Goal: Task Accomplishment & Management: Use online tool/utility

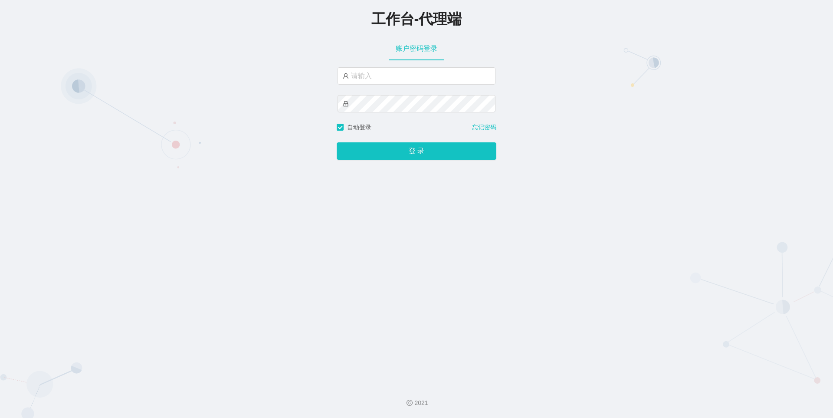
click at [369, 83] on input "text" at bounding box center [416, 75] width 158 height 17
type input "baiwan"
click at [417, 160] on button "登 录" at bounding box center [417, 150] width 160 height 17
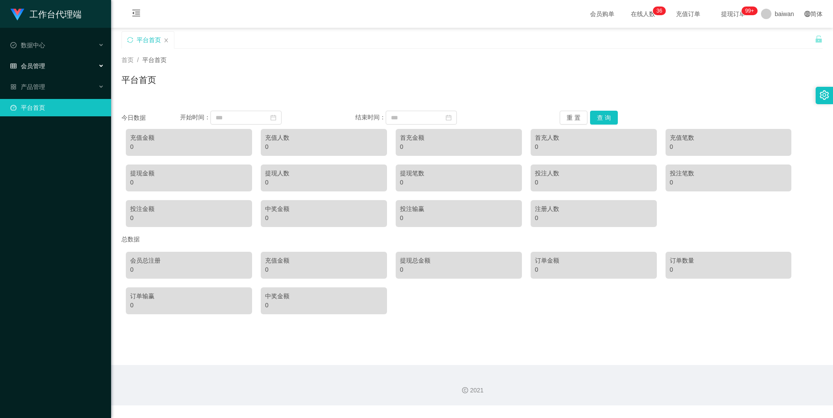
click at [58, 70] on div "会员管理" at bounding box center [55, 65] width 111 height 17
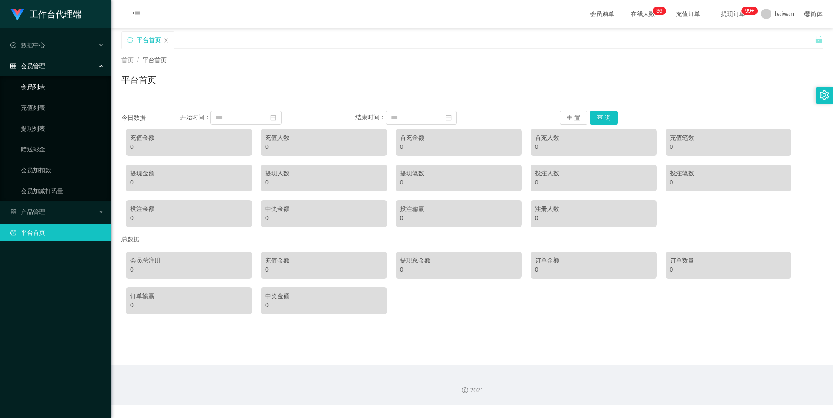
click at [30, 89] on link "会员列表" at bounding box center [62, 86] width 83 height 17
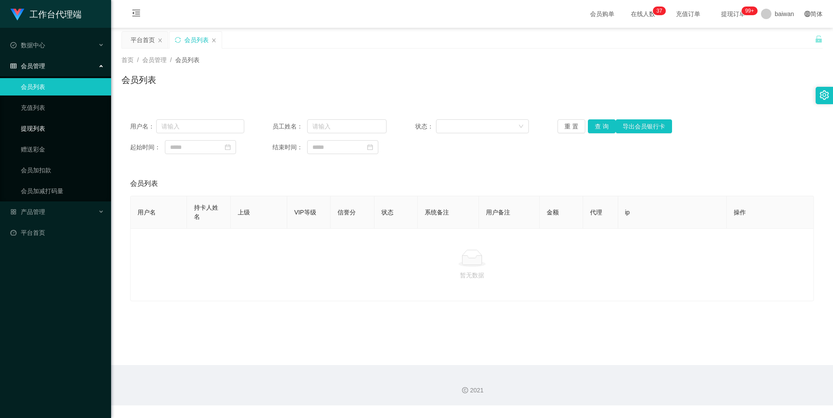
click at [32, 134] on link "提现列表" at bounding box center [62, 128] width 83 height 17
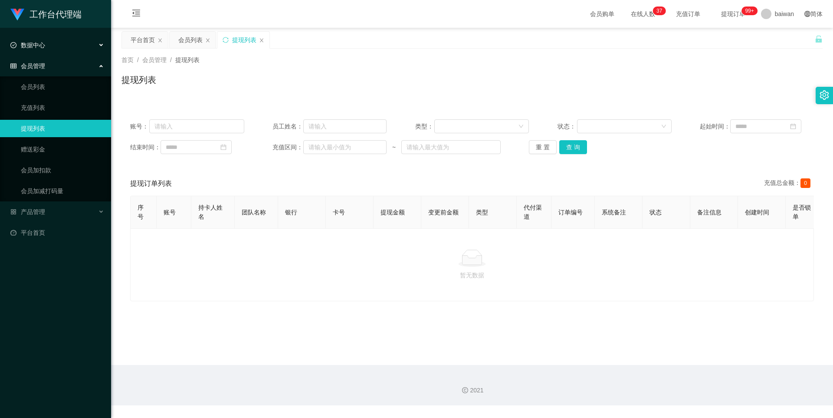
click at [29, 47] on span "数据中心" at bounding box center [27, 45] width 35 height 7
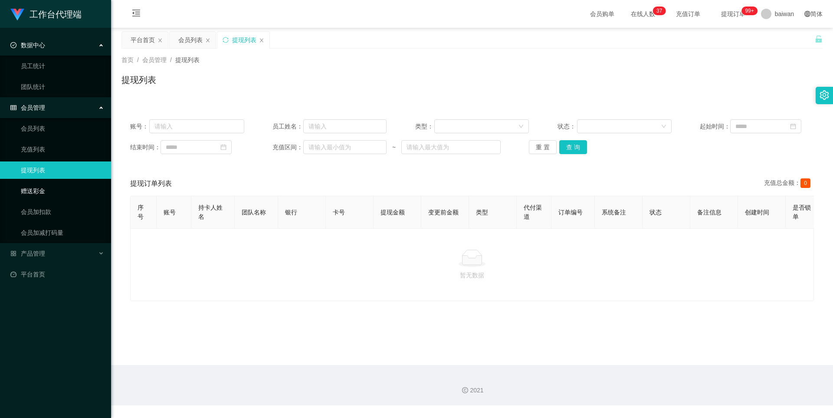
drag, startPoint x: 62, startPoint y: 199, endPoint x: 65, endPoint y: 195, distance: 4.6
click at [62, 199] on link "赠送彩金" at bounding box center [62, 190] width 83 height 17
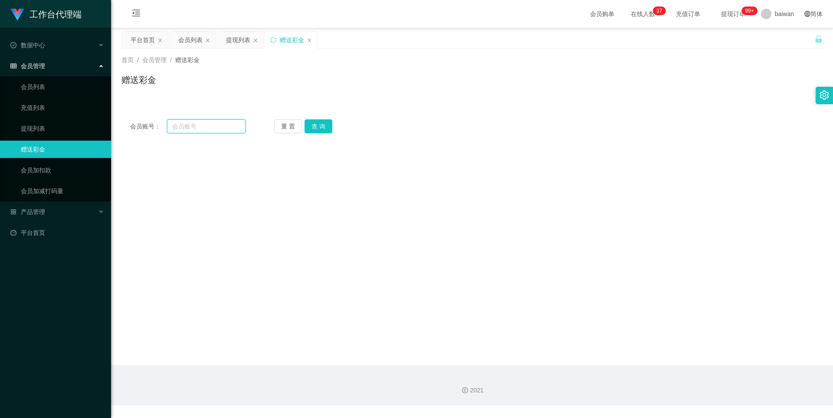
click at [233, 128] on input "text" at bounding box center [206, 126] width 79 height 14
click at [80, 169] on link "会员加扣款" at bounding box center [62, 169] width 83 height 17
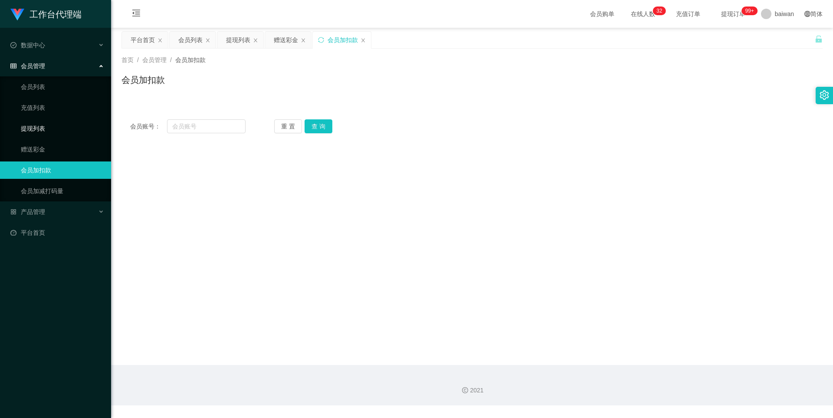
click at [49, 131] on link "提现列表" at bounding box center [62, 128] width 83 height 17
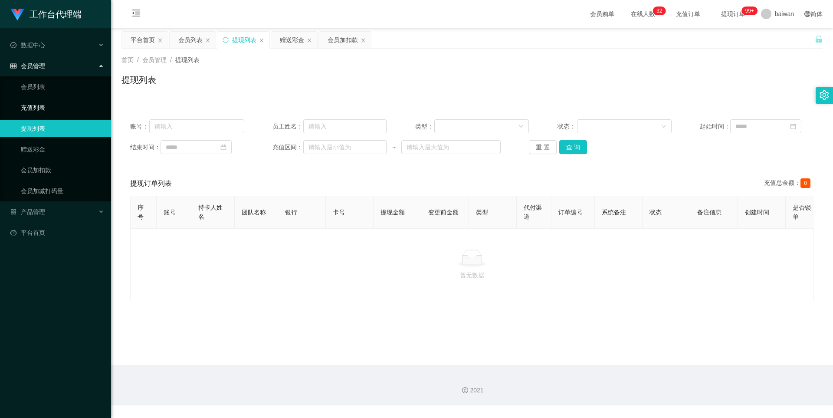
click at [47, 104] on link "充值列表" at bounding box center [62, 107] width 83 height 17
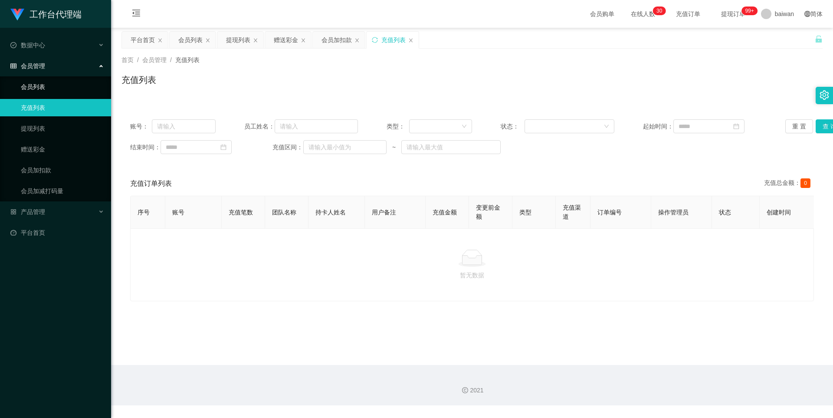
click at [49, 83] on link "会员列表" at bounding box center [62, 86] width 83 height 17
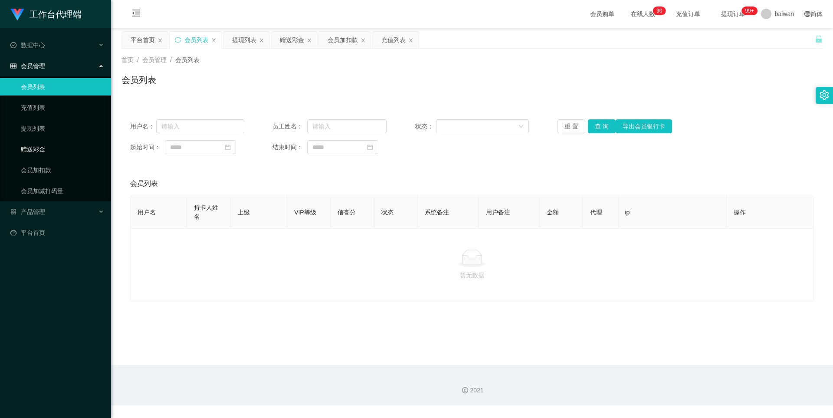
click at [48, 155] on link "赠送彩金" at bounding box center [62, 149] width 83 height 17
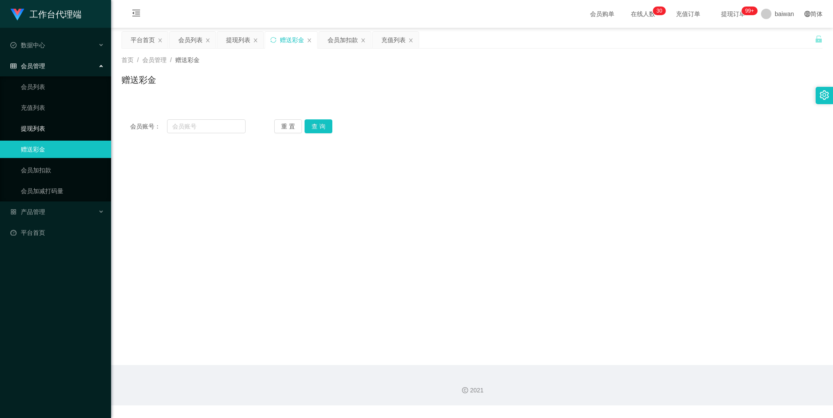
click at [59, 128] on link "提现列表" at bounding box center [62, 128] width 83 height 17
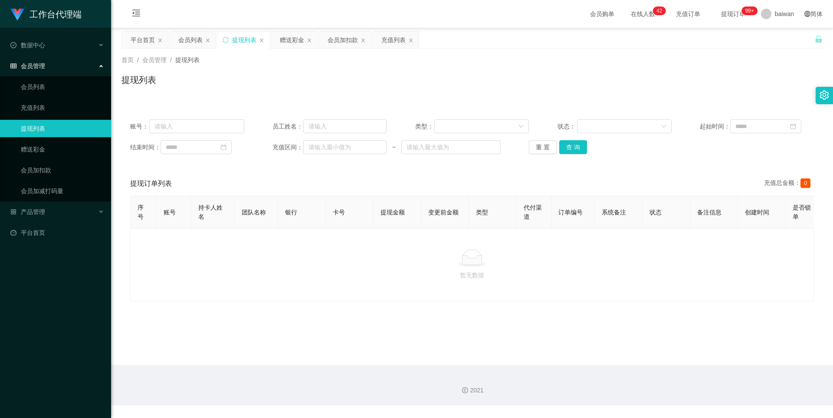
click at [629, 19] on span "在线人数 0 1 2 3 4 5 6 7 8 9 0 1 2 3 4 5 6 7 8 9 0 1 2 3 4 5 6 7 8 9 0 1 2 3 4 5 6 …" at bounding box center [642, 14] width 45 height 28
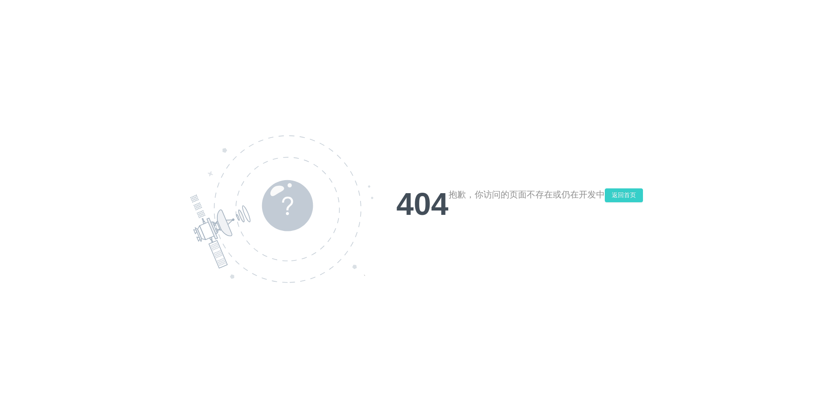
click at [622, 192] on button "返回首页" at bounding box center [624, 195] width 38 height 14
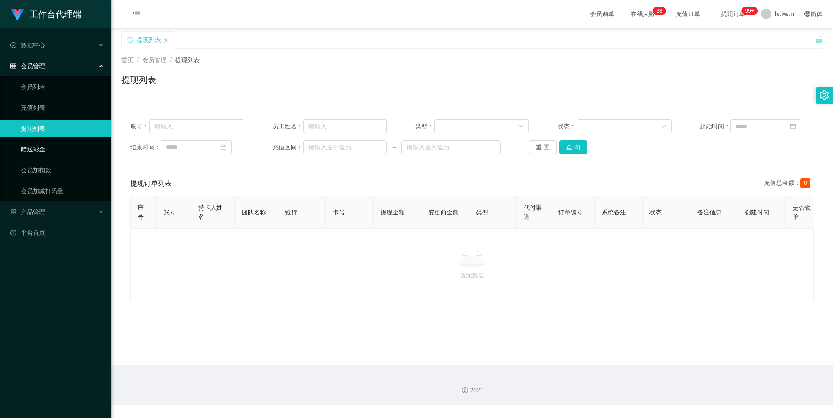
click at [44, 154] on link "赠送彩金" at bounding box center [62, 149] width 83 height 17
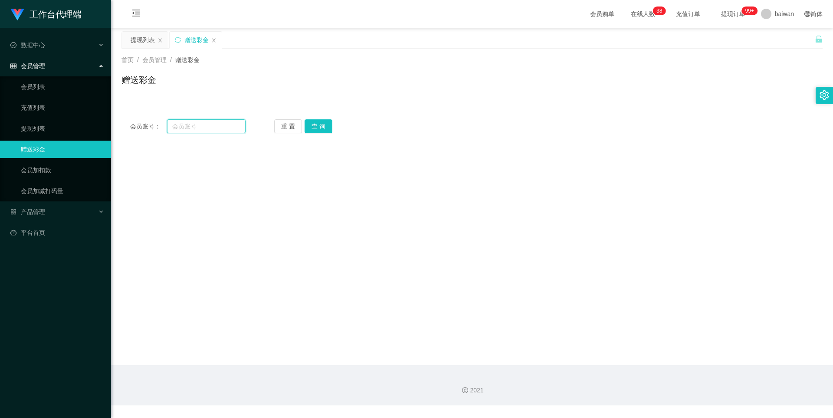
click at [175, 123] on input "text" at bounding box center [206, 126] width 79 height 14
type input "tangguo"
click at [315, 119] on button "查 询" at bounding box center [319, 126] width 28 height 14
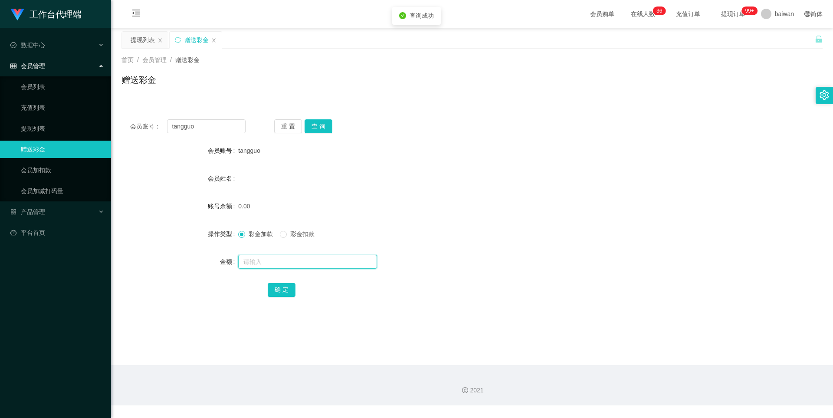
click at [266, 265] on input "text" at bounding box center [307, 262] width 139 height 14
type input "10000"
click at [288, 299] on div "会员账号： tangguo 重 置 查 询 会员账号 tangguo 会员姓名 账号余额 0.00 操作类型 彩金加款 彩金扣款 金额 10000 确 定" at bounding box center [471, 214] width 701 height 206
click at [283, 297] on div "确 定" at bounding box center [472, 289] width 409 height 17
click at [287, 295] on button "确 定" at bounding box center [282, 290] width 28 height 14
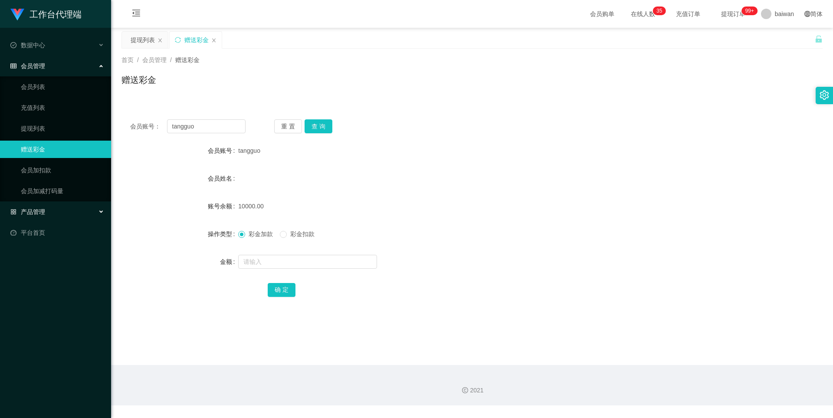
click at [42, 213] on span "产品管理" at bounding box center [27, 211] width 35 height 7
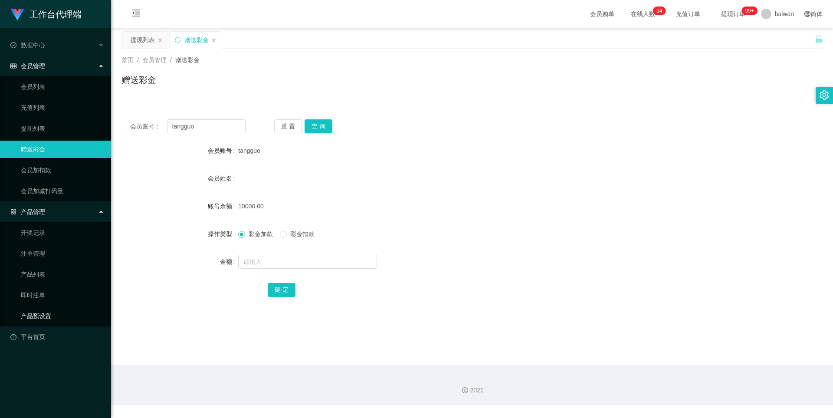
click at [46, 318] on link "产品预设置" at bounding box center [62, 315] width 83 height 17
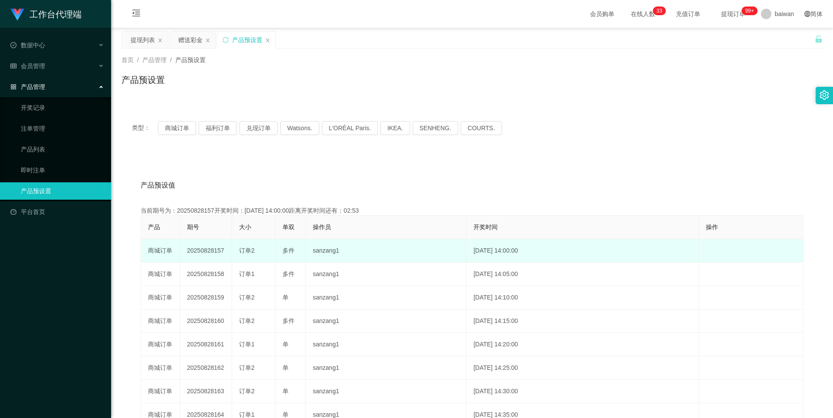
click at [252, 255] on td "订单2" at bounding box center [253, 250] width 43 height 23
click at [258, 253] on div "订单2" at bounding box center [253, 250] width 29 height 9
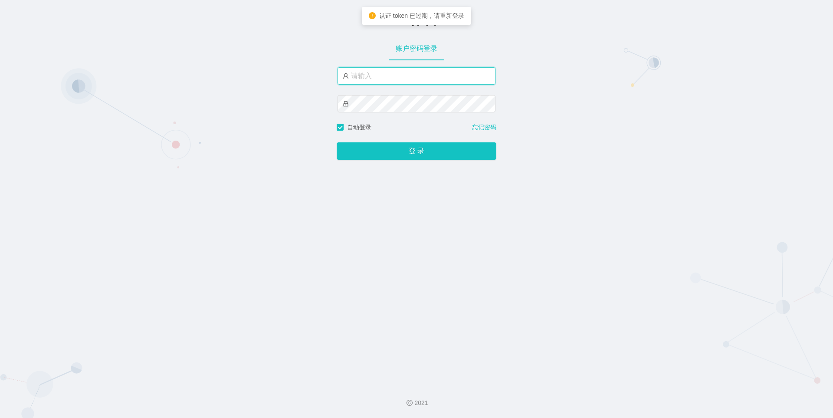
click at [392, 82] on input "text" at bounding box center [416, 75] width 158 height 17
